Goal: Information Seeking & Learning: Understand process/instructions

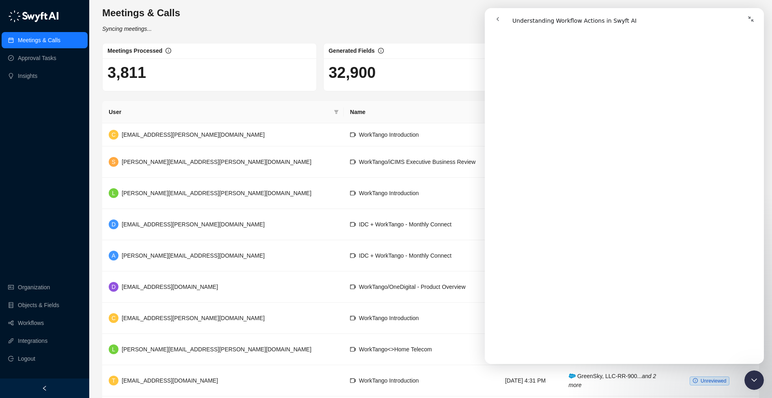
scroll to position [544, 0]
click at [751, 16] on icon "Collapse window" at bounding box center [751, 19] width 6 height 6
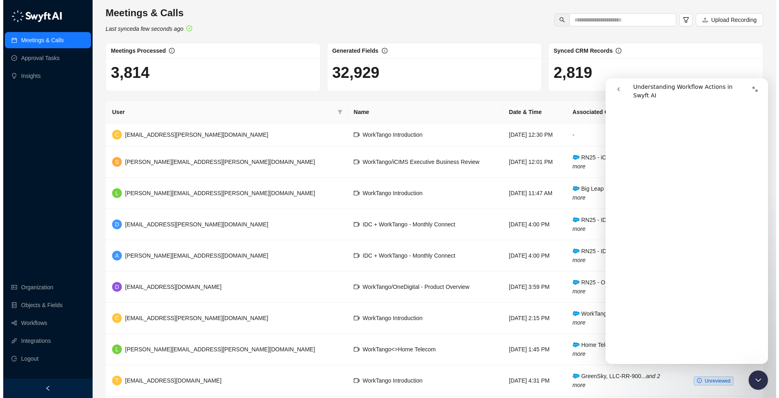
scroll to position [540, 0]
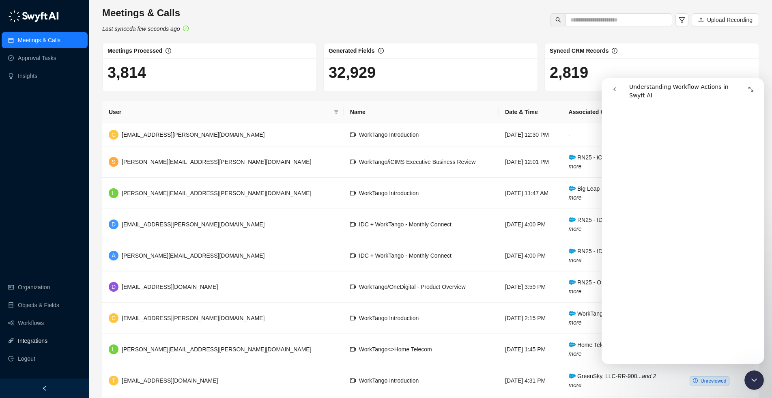
click at [26, 342] on link "Integrations" at bounding box center [33, 341] width 30 height 16
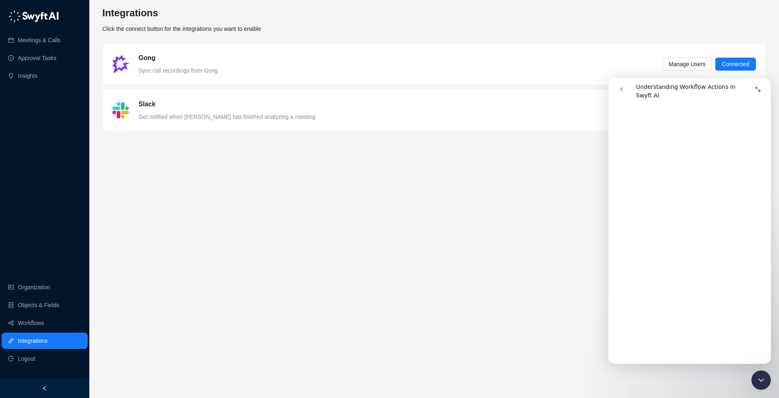
click at [570, 149] on main "Integrations Click the connect button for the integrations you want to enable G…" at bounding box center [433, 198] width 663 height 385
click at [759, 85] on button "Expand window" at bounding box center [757, 89] width 15 height 15
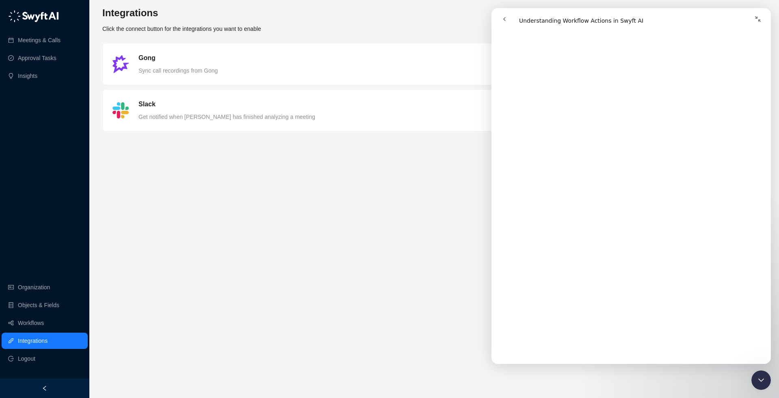
scroll to position [529, 0]
click at [762, 18] on button "Collapse window" at bounding box center [757, 18] width 15 height 15
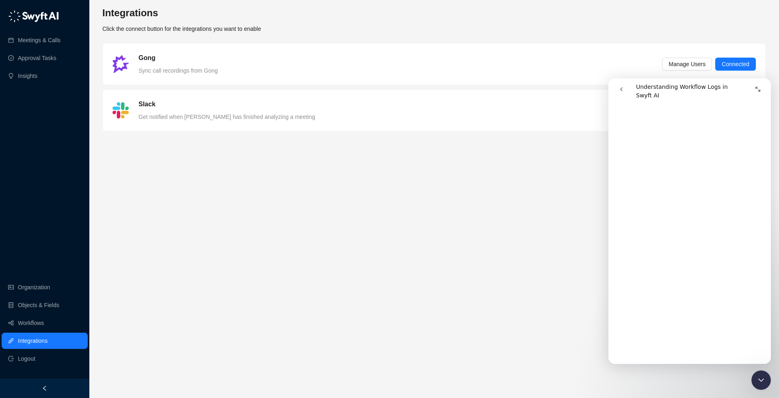
scroll to position [0, 0]
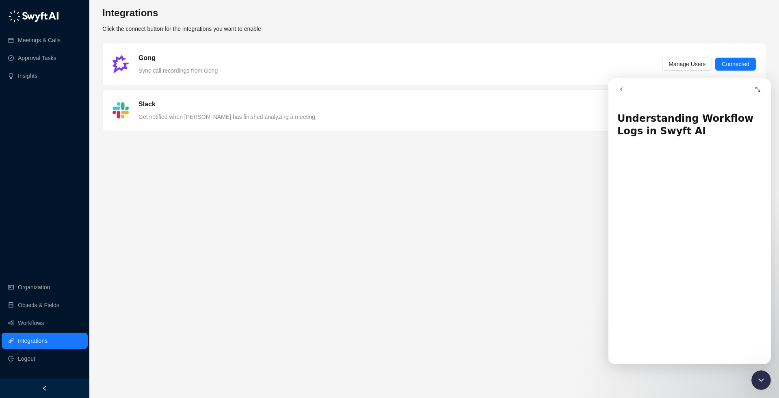
click at [753, 87] on button "Expand window" at bounding box center [757, 89] width 15 height 15
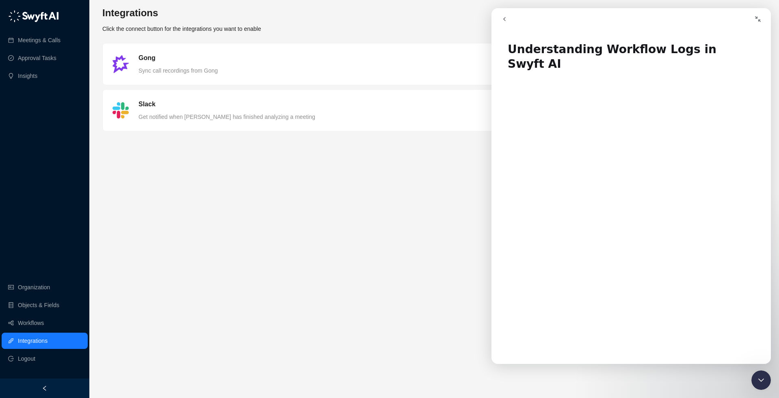
click at [502, 16] on button "go back" at bounding box center [503, 18] width 15 height 15
click at [502, 18] on icon "go back" at bounding box center [504, 19] width 6 height 6
click at [503, 18] on icon "go back" at bounding box center [504, 19] width 6 height 6
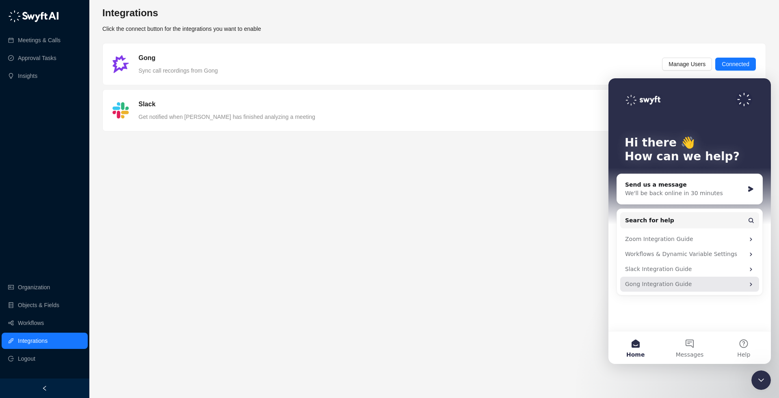
click at [699, 285] on div "Gong Integration Guide" at bounding box center [684, 284] width 119 height 9
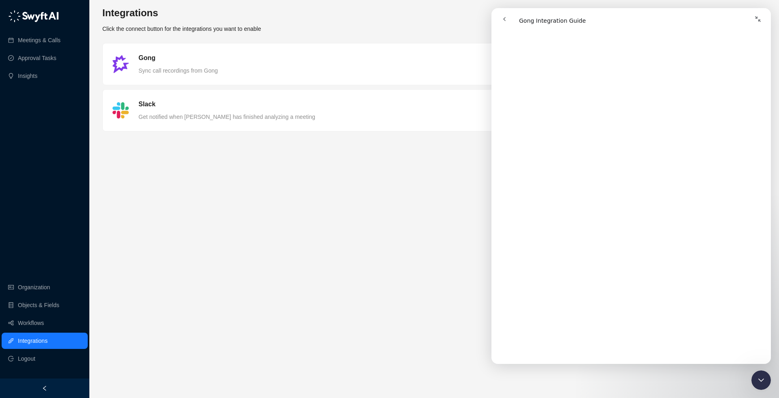
scroll to position [346, 0]
